Goal: Task Accomplishment & Management: Manage account settings

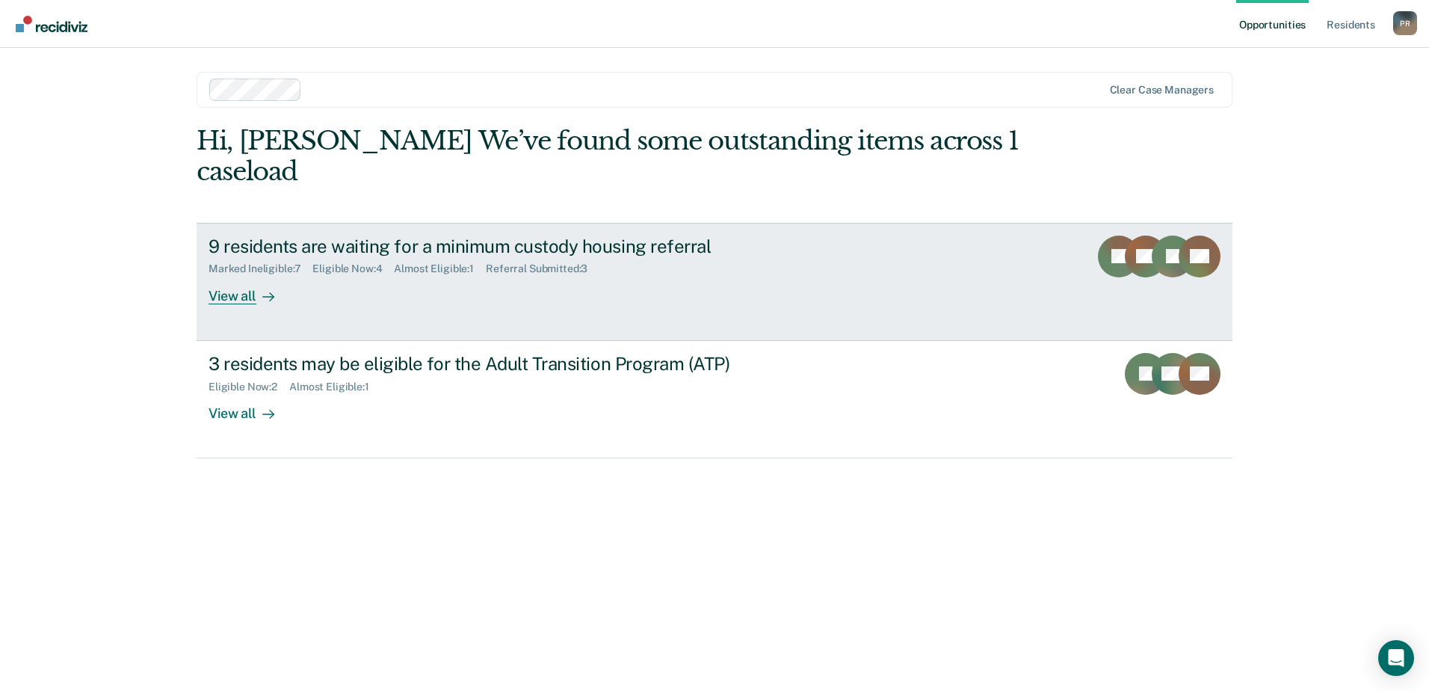
click at [243, 275] on div "View all" at bounding box center [250, 289] width 84 height 29
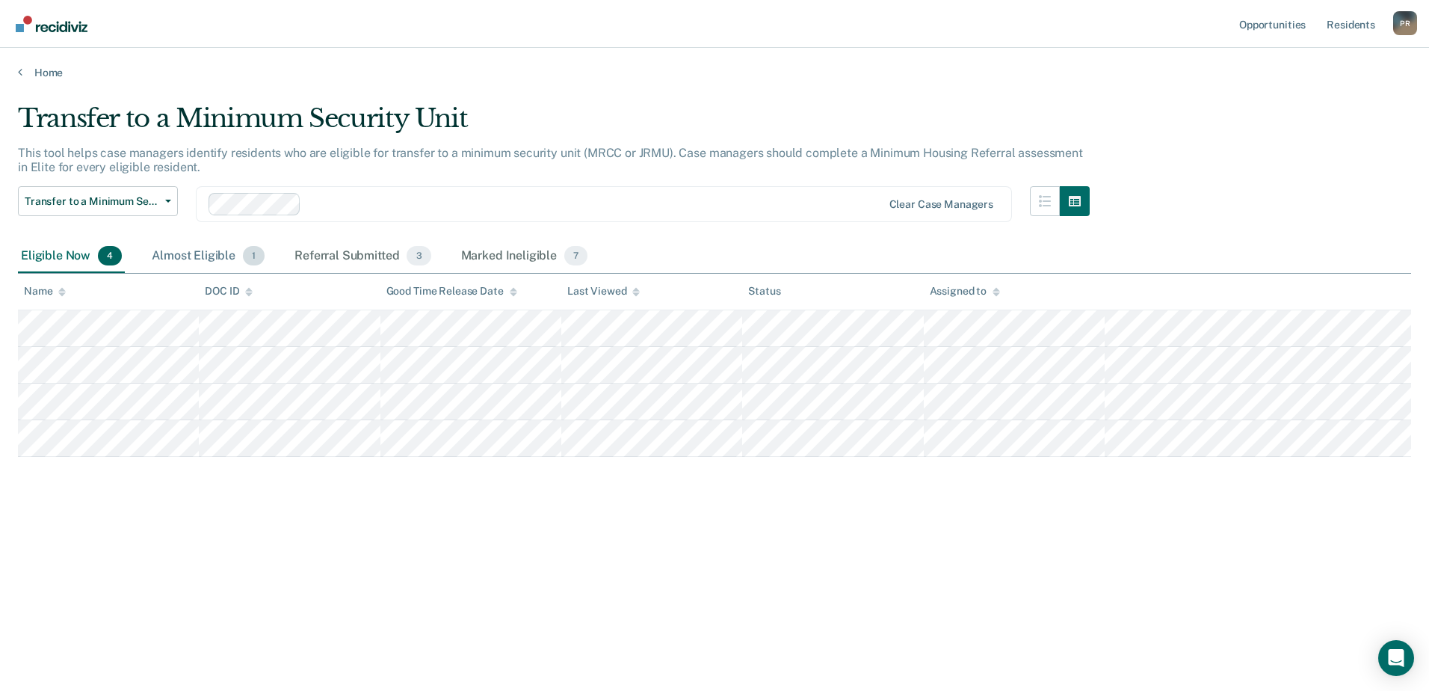
click at [195, 256] on div "Almost Eligible 1" at bounding box center [208, 256] width 119 height 33
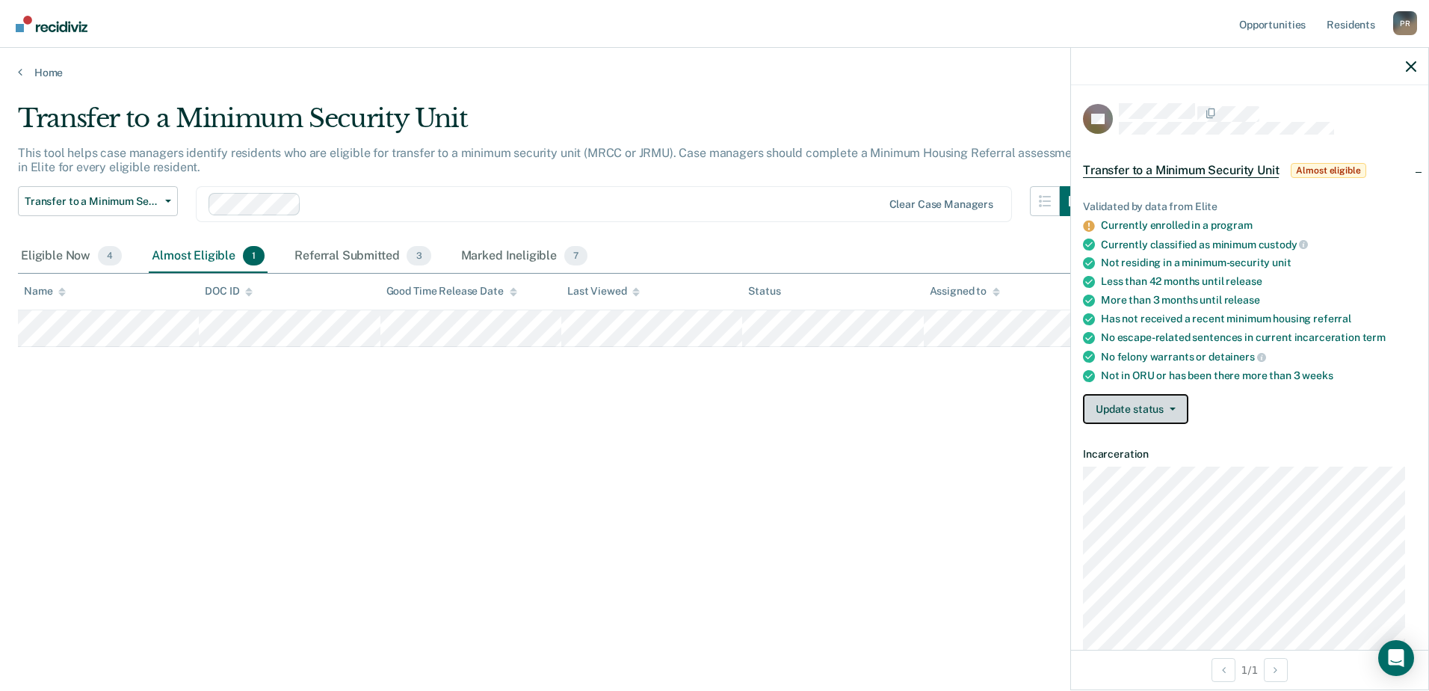
click at [1144, 415] on button "Update status" at bounding box center [1135, 409] width 105 height 30
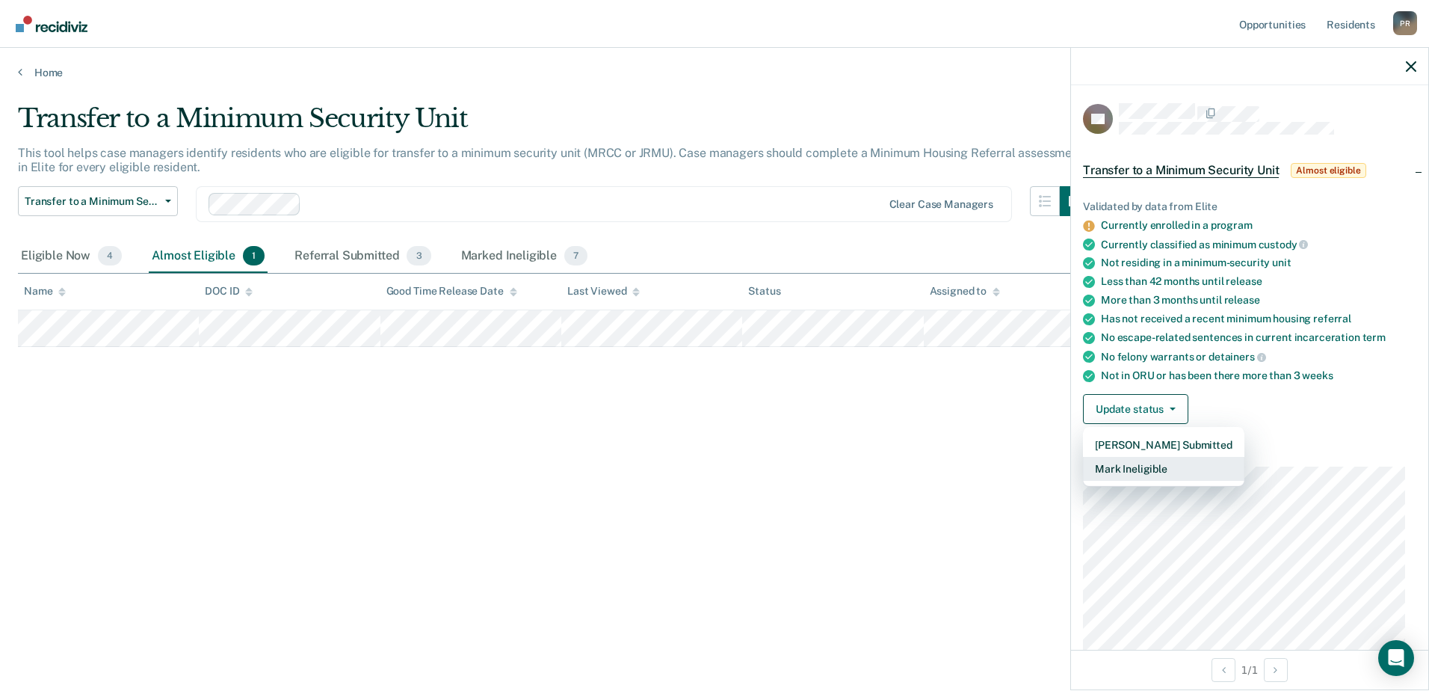
click at [1153, 472] on button "Mark Ineligible" at bounding box center [1163, 469] width 161 height 24
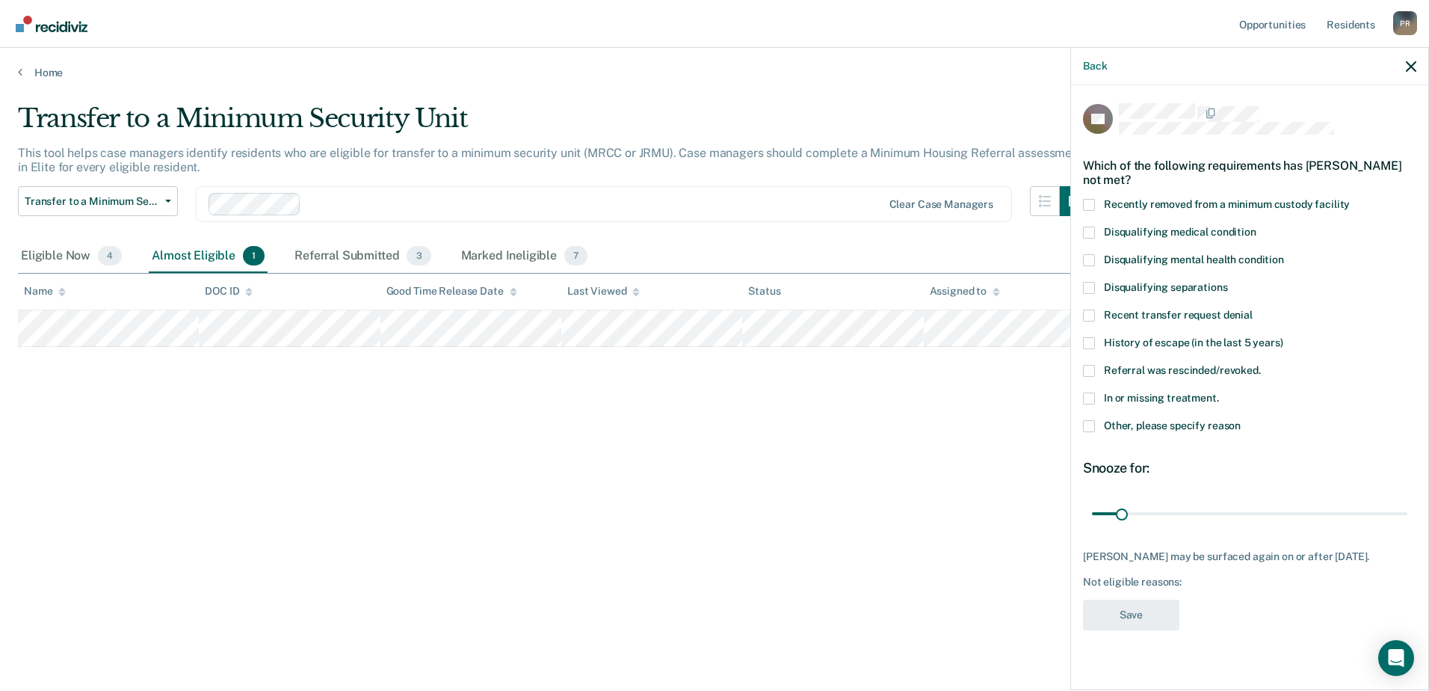
click at [1088, 398] on span at bounding box center [1089, 398] width 12 height 12
click at [1219, 392] on input "In or missing treatment." at bounding box center [1219, 392] width 0 height 0
click at [1094, 424] on span at bounding box center [1089, 426] width 12 height 12
click at [1241, 420] on input "Other, please specify reason" at bounding box center [1241, 420] width 0 height 0
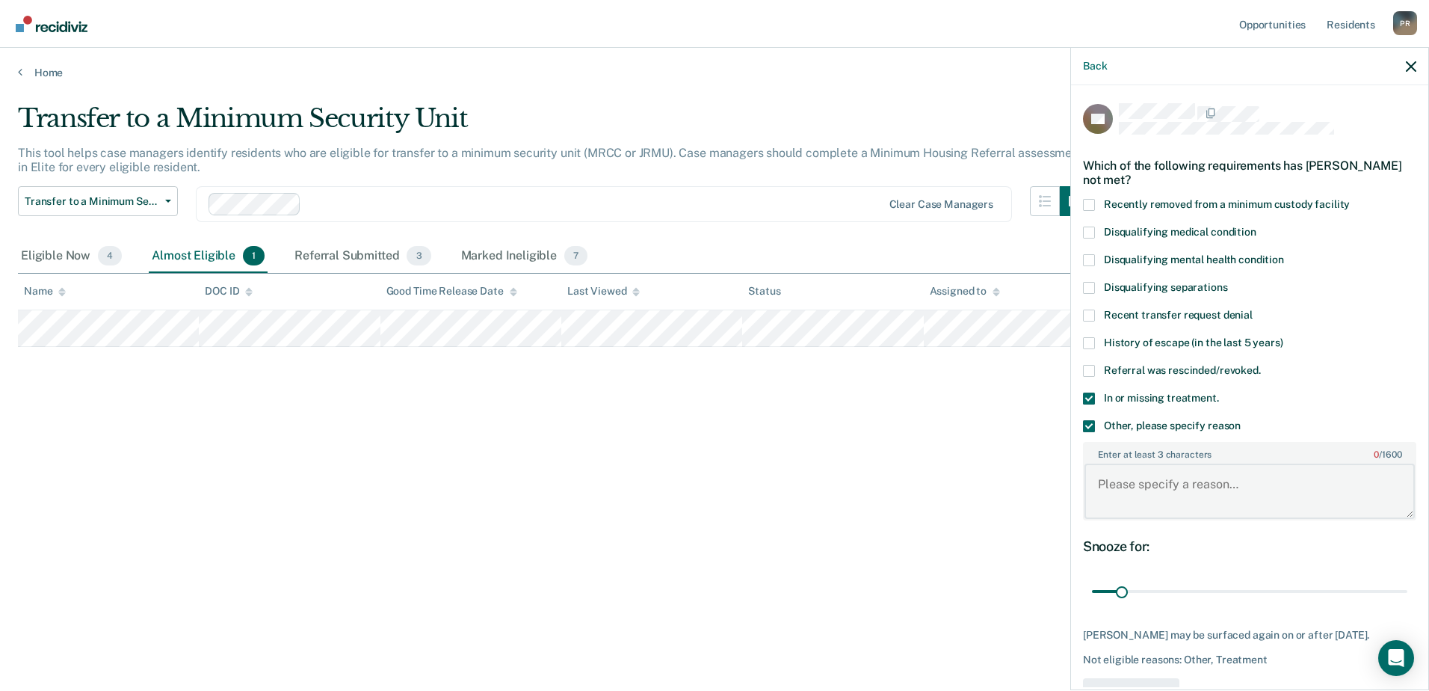
click at [1128, 490] on textarea "Enter at least 3 characters 0 / 1600" at bounding box center [1249, 490] width 330 height 55
type textarea "Will be starting CBISA with [PERSON_NAME]"
drag, startPoint x: 1125, startPoint y: 589, endPoint x: 1175, endPoint y: 599, distance: 51.0
type input "97"
click at [1175, 599] on input "range" at bounding box center [1249, 591] width 315 height 26
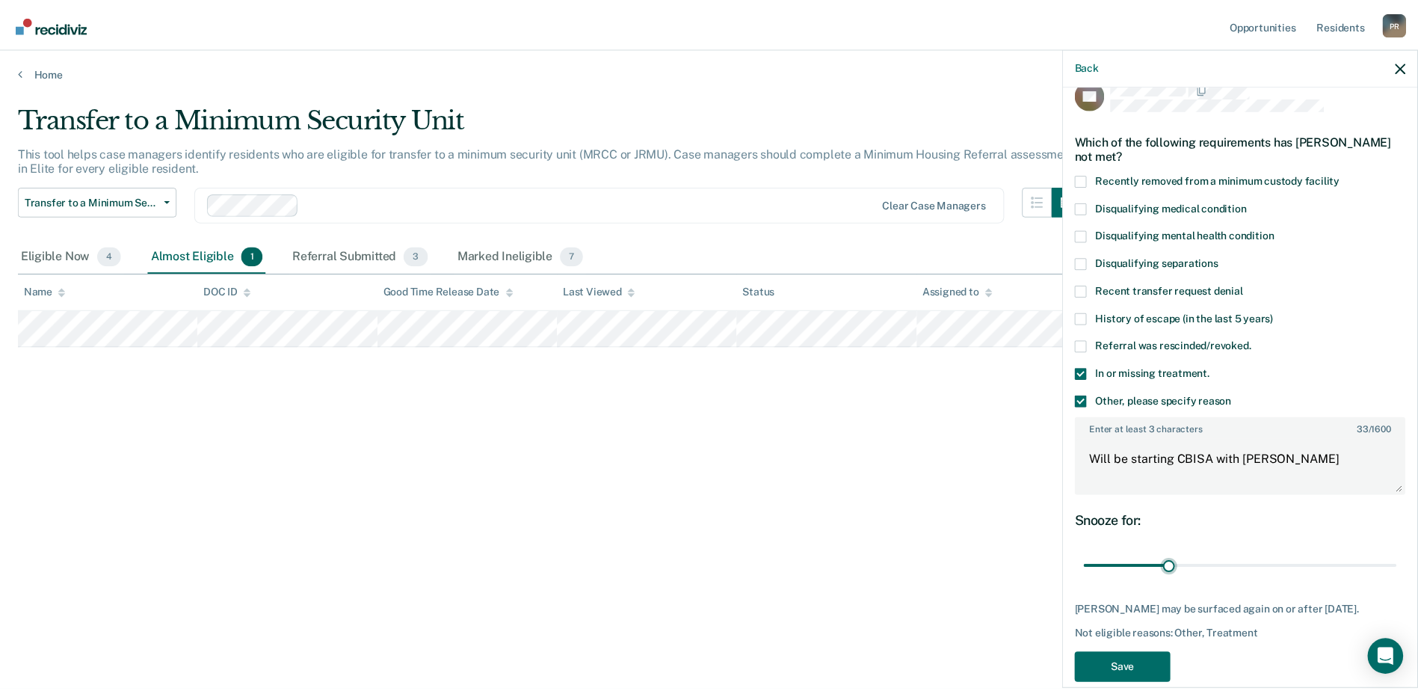
scroll to position [47, 0]
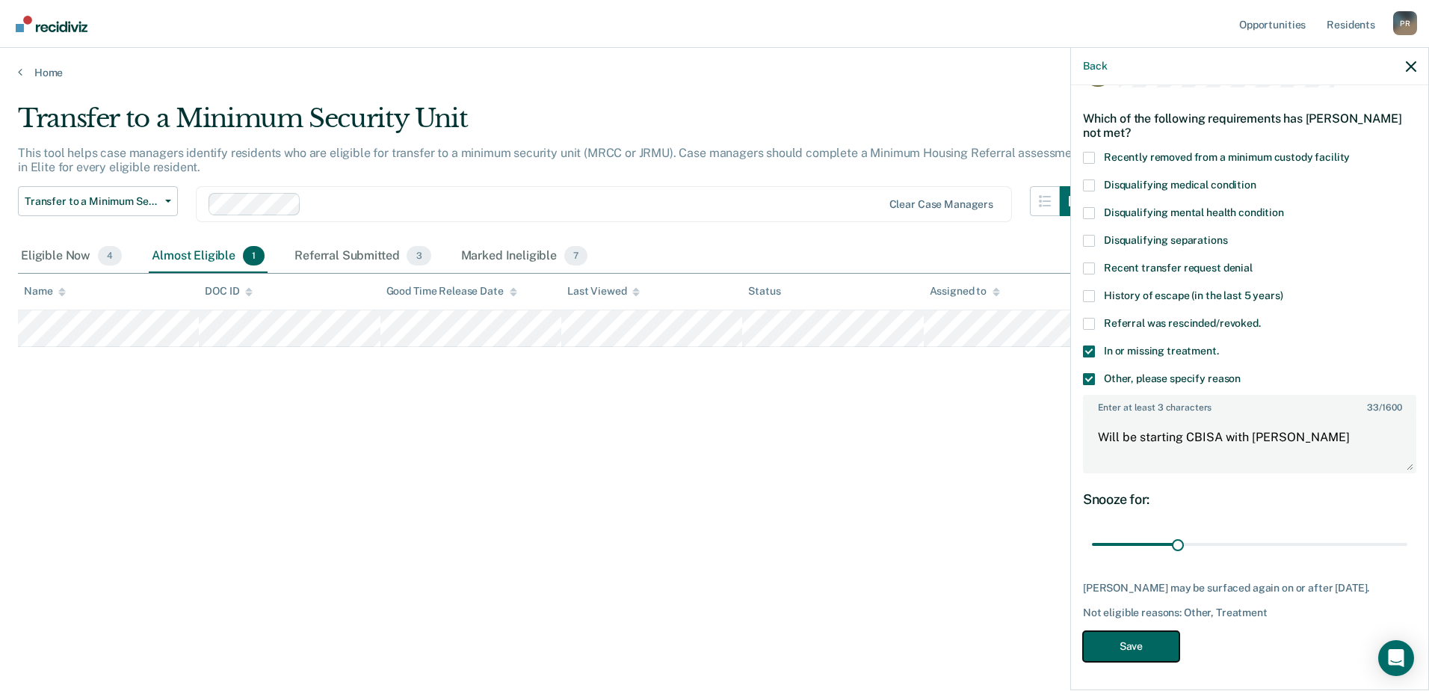
click at [1146, 645] on button "Save" at bounding box center [1131, 646] width 96 height 31
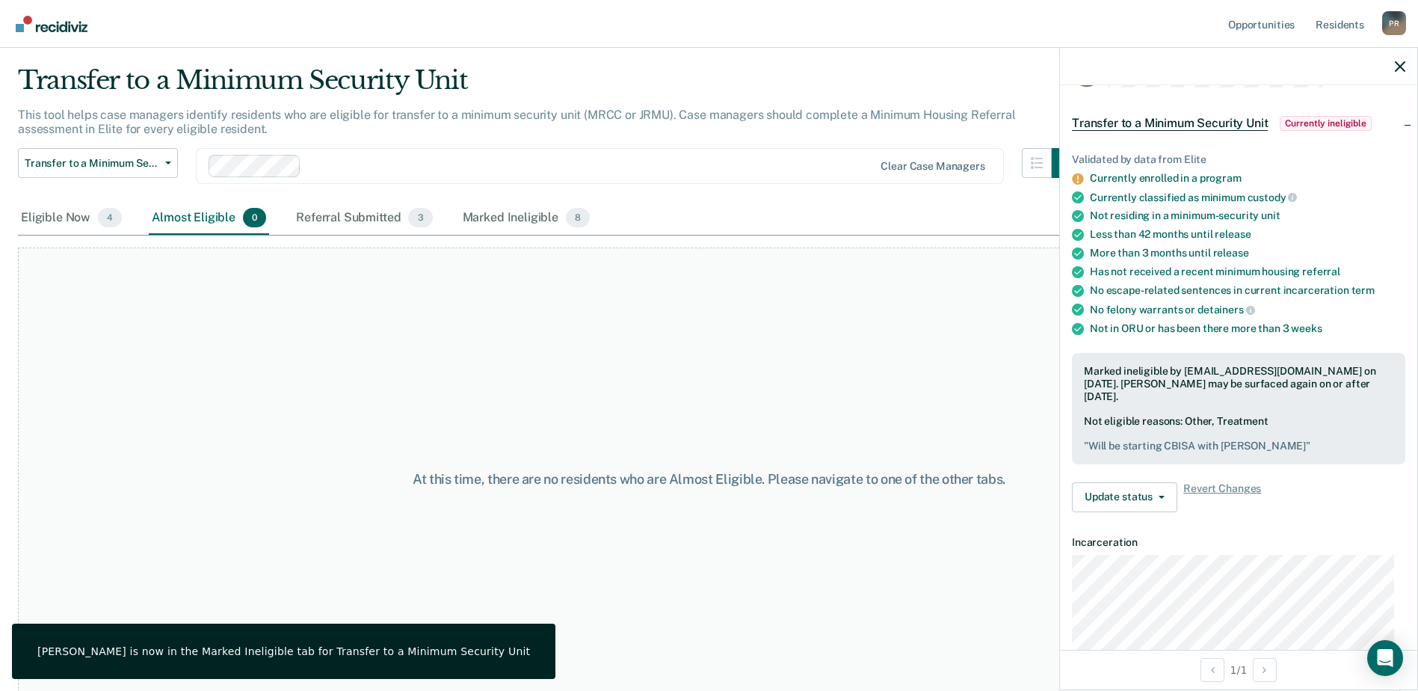
scroll to position [58, 0]
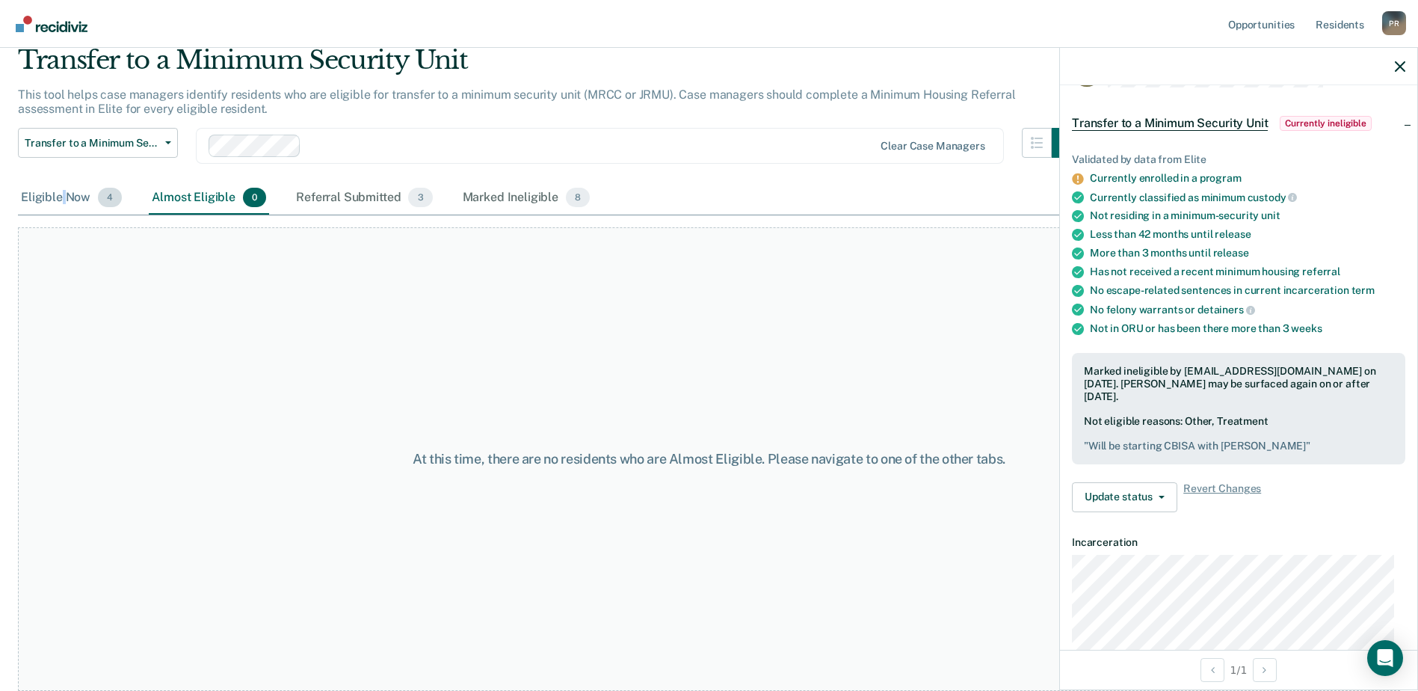
click at [64, 195] on div "Eligible Now 4" at bounding box center [71, 198] width 107 height 33
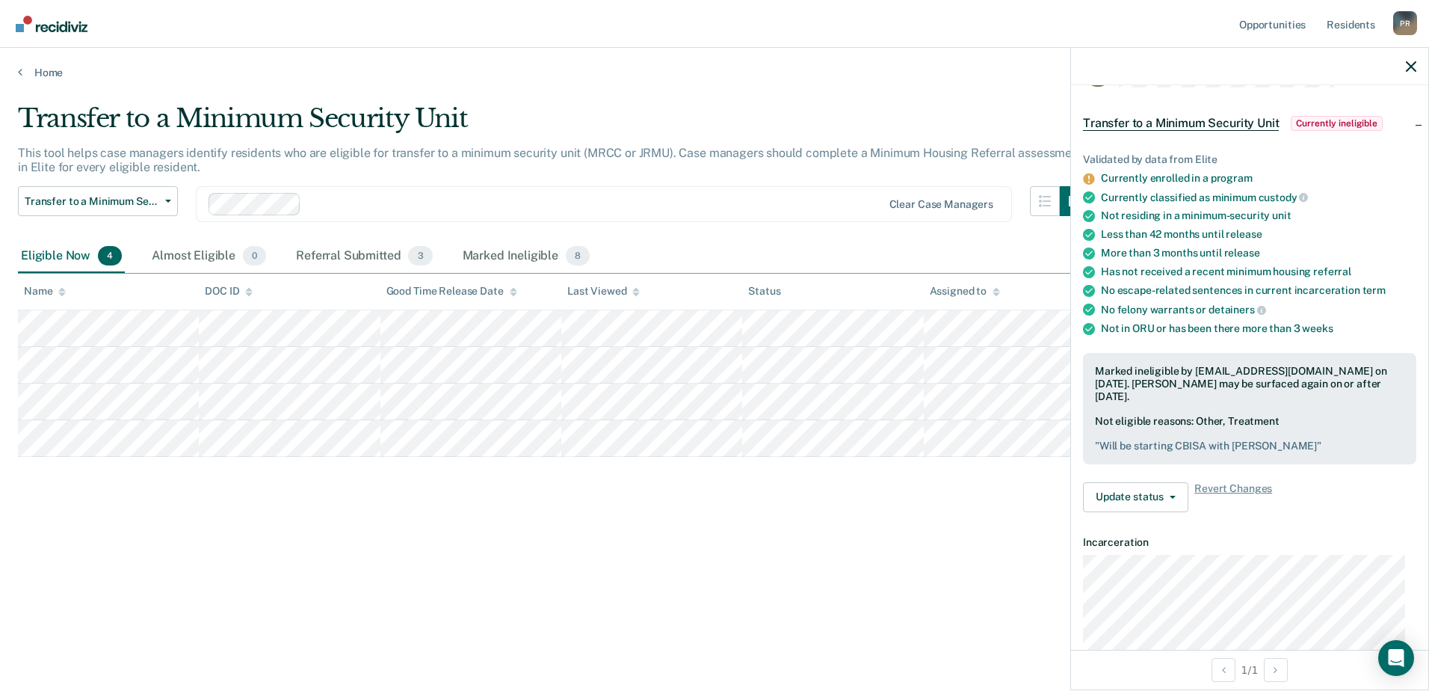
click at [835, 608] on div "Transfer to a Minimum Security Unit This tool helps case managers identify resi…" at bounding box center [714, 364] width 1393 height 523
click at [1412, 61] on icon "button" at bounding box center [1411, 66] width 10 height 10
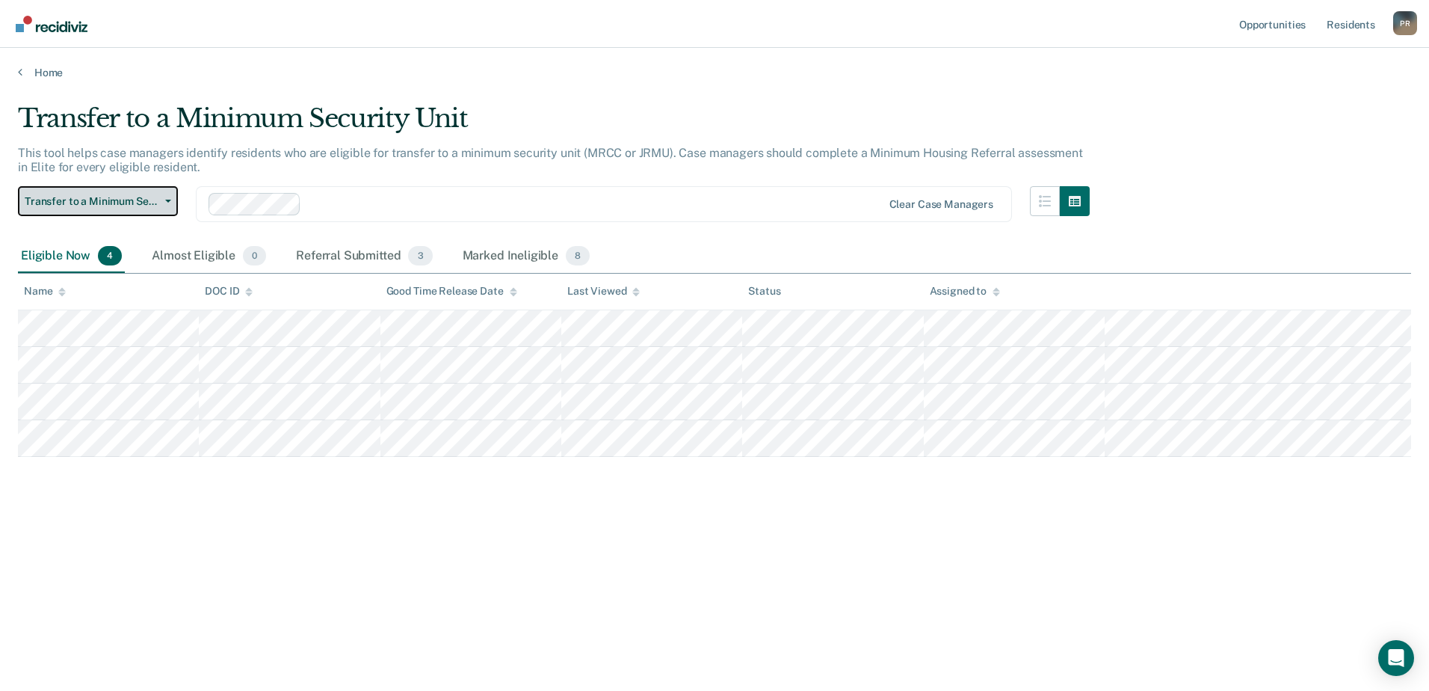
click at [173, 198] on button "Transfer to a Minimum Security Unit" at bounding box center [98, 201] width 160 height 30
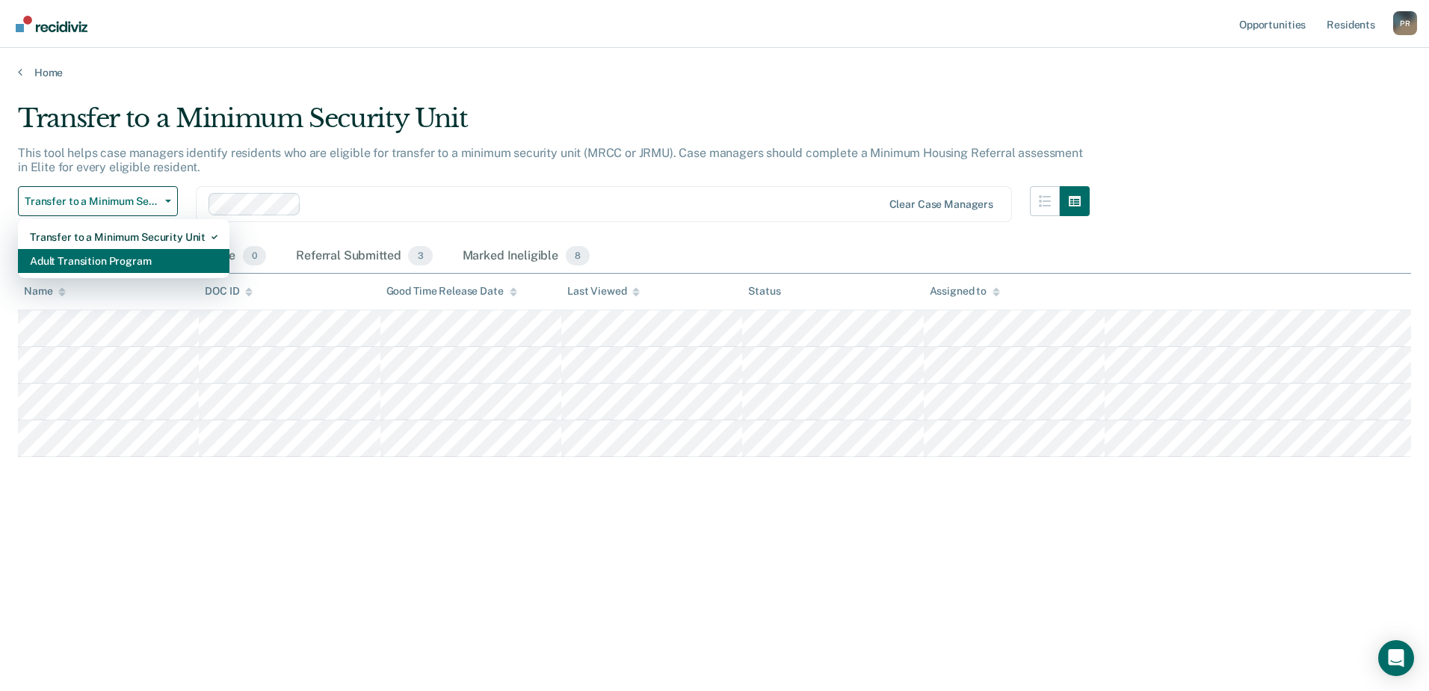
click at [128, 259] on div "Adult Transition Program" at bounding box center [124, 261] width 188 height 24
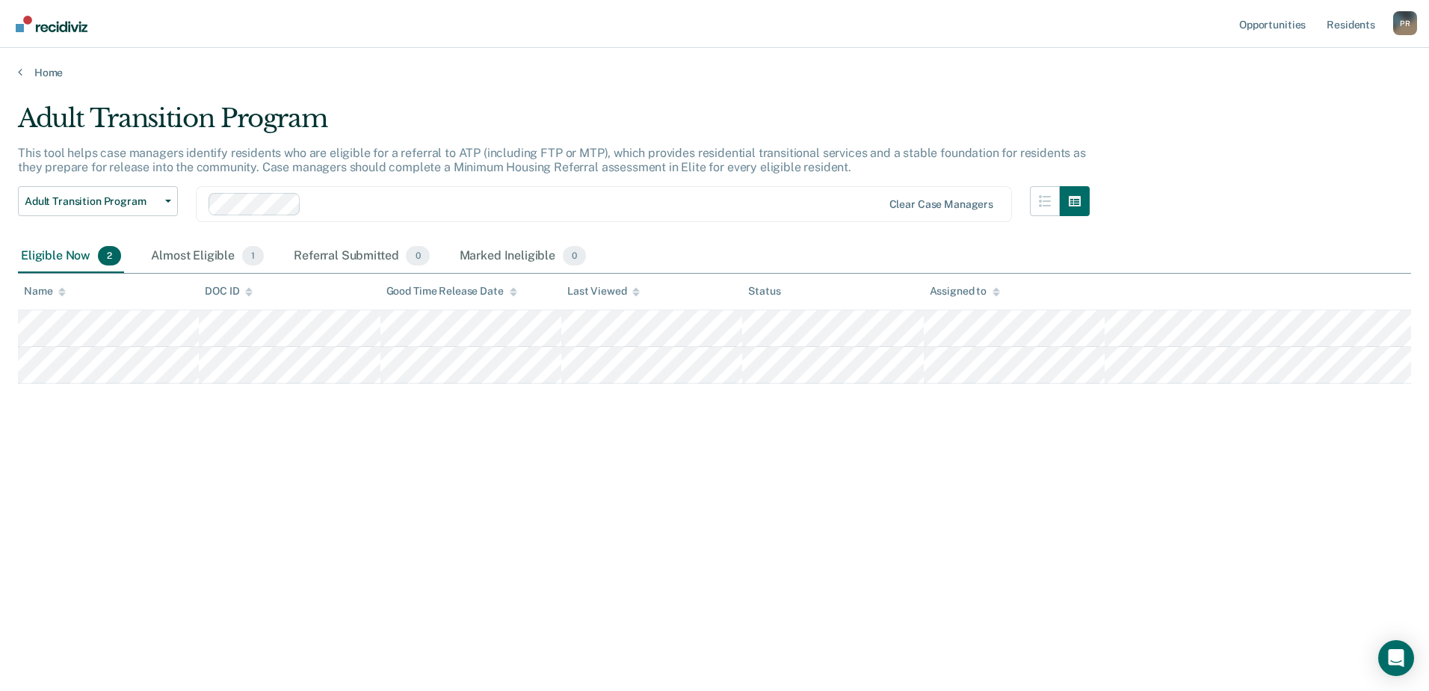
click at [661, 605] on div "Adult Transition Program This tool helps case managers identify residents who a…" at bounding box center [714, 364] width 1393 height 523
click at [489, 622] on div "Adult Transition Program This tool helps case managers identify residents who a…" at bounding box center [714, 364] width 1393 height 523
click at [1361, 28] on link "Resident s" at bounding box center [1350, 24] width 55 height 48
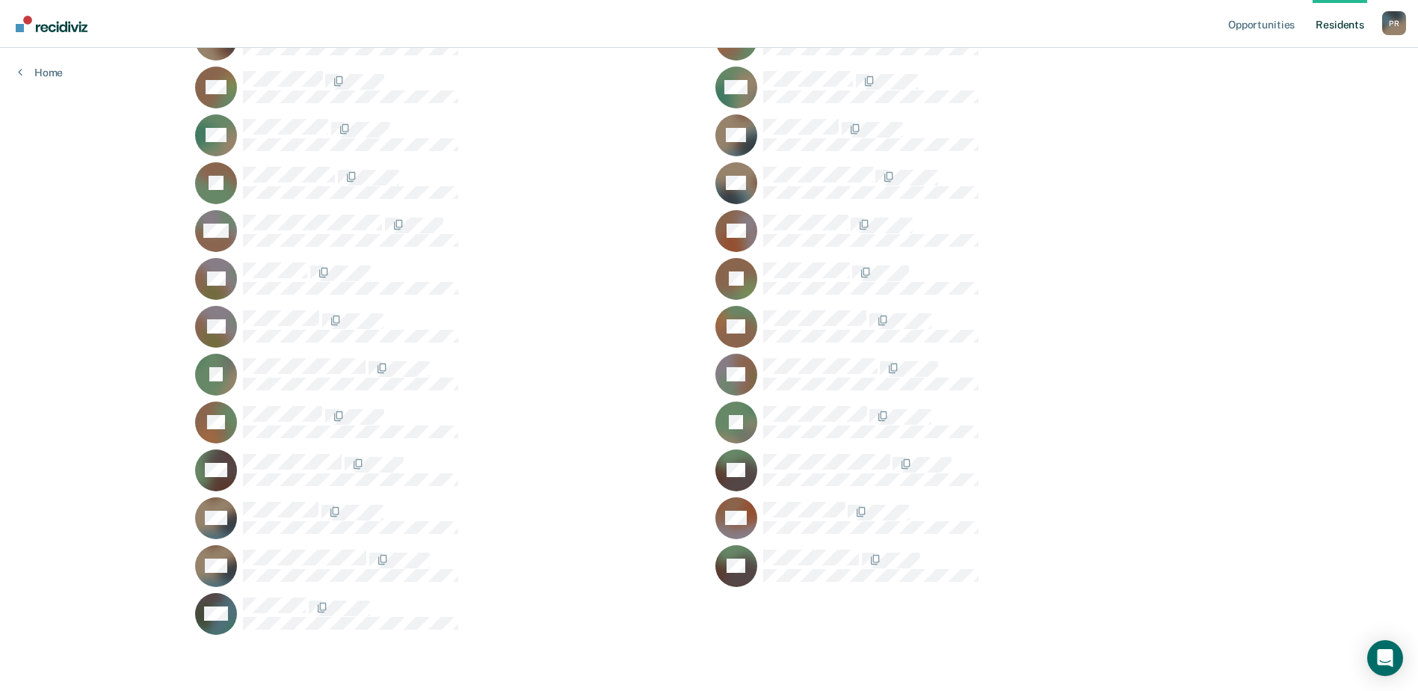
scroll to position [830, 0]
